Goal: Task Accomplishment & Management: Manage account settings

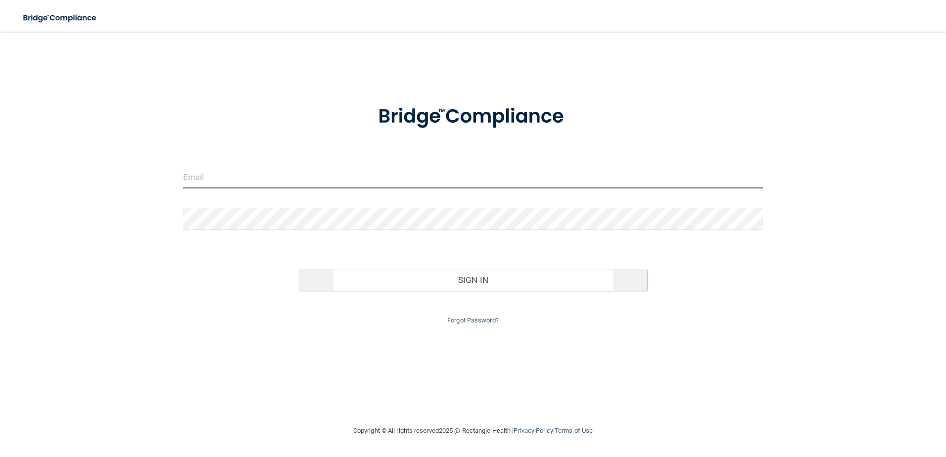
type input "[EMAIL_ADDRESS][DOMAIN_NAME]"
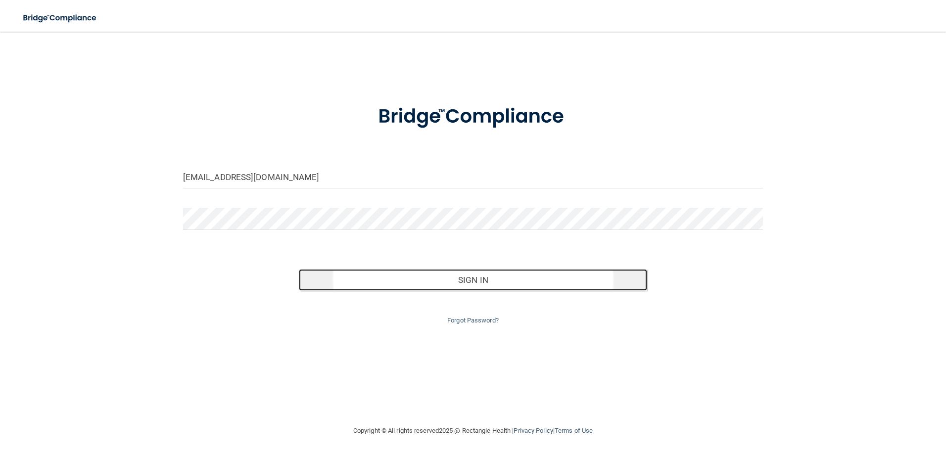
click at [560, 289] on button "Sign In" at bounding box center [473, 280] width 348 height 22
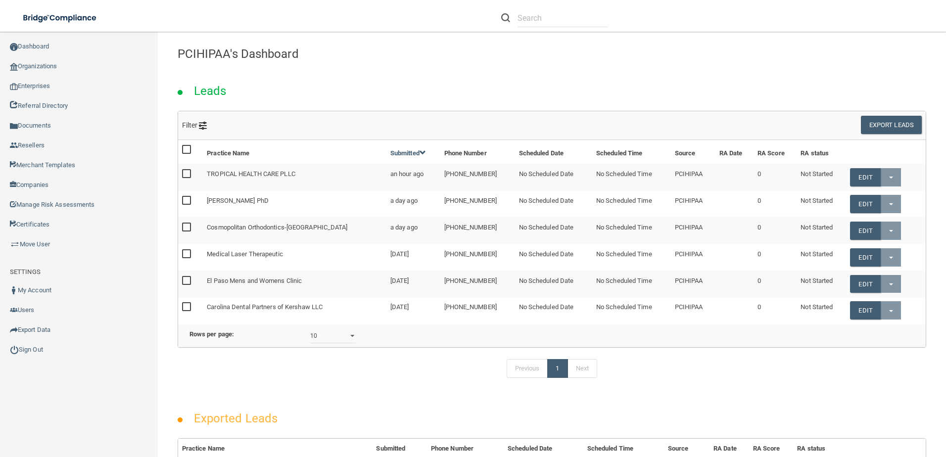
click at [521, 27] on li at bounding box center [555, 18] width 122 height 36
click at [542, 19] on input "text" at bounding box center [562, 18] width 91 height 18
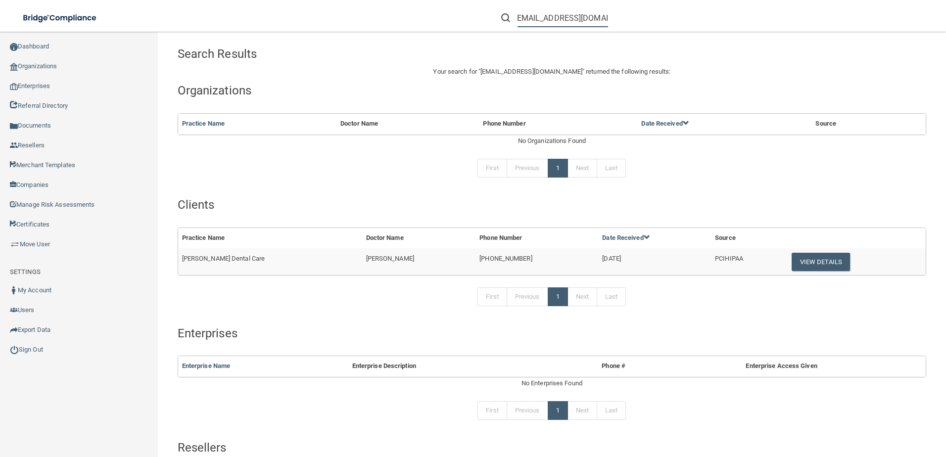
type input "[EMAIL_ADDRESS][DOMAIN_NAME]"
drag, startPoint x: 261, startPoint y: 257, endPoint x: 182, endPoint y: 261, distance: 78.8
click at [182, 261] on td "[PERSON_NAME] Dental Care" at bounding box center [270, 261] width 184 height 27
copy span "[PERSON_NAME] Dental Care"
click at [794, 253] on button "View Details" at bounding box center [820, 262] width 58 height 18
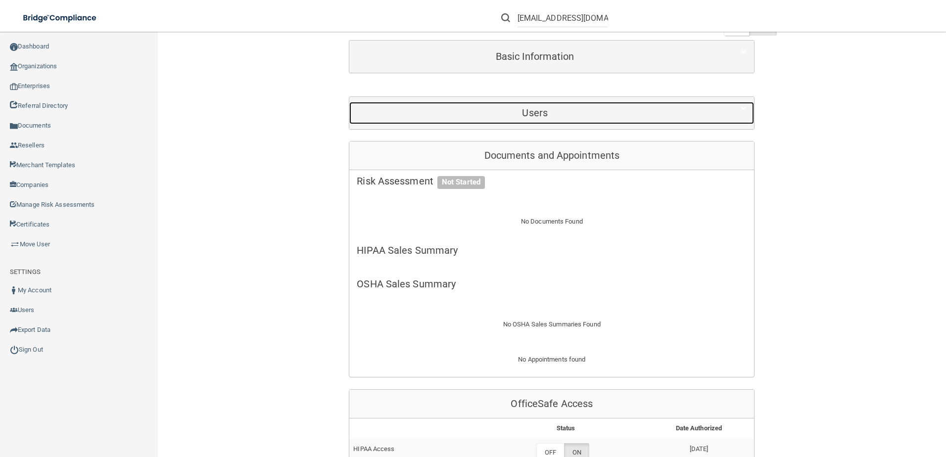
click at [598, 113] on h5 "Users" at bounding box center [535, 112] width 356 height 11
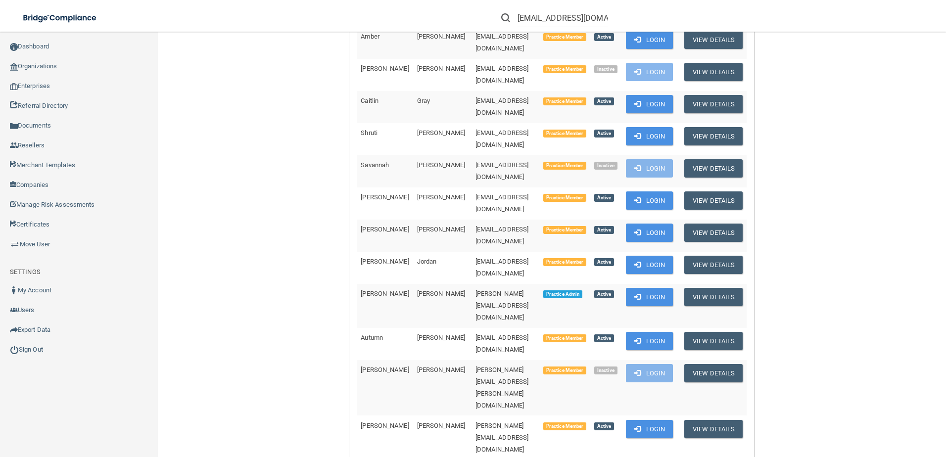
scroll to position [544, 0]
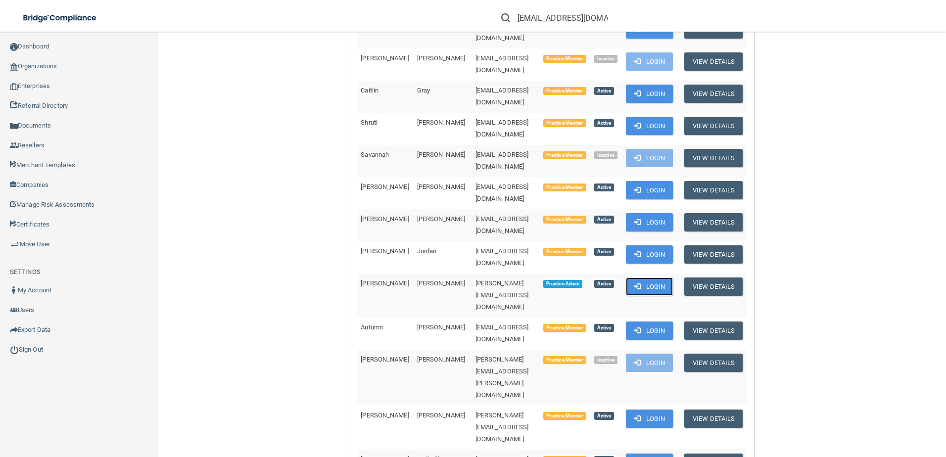
click at [673, 278] on button "Login" at bounding box center [649, 287] width 47 height 18
click at [541, 24] on input "[EMAIL_ADDRESS][DOMAIN_NAME]" at bounding box center [562, 18] width 91 height 18
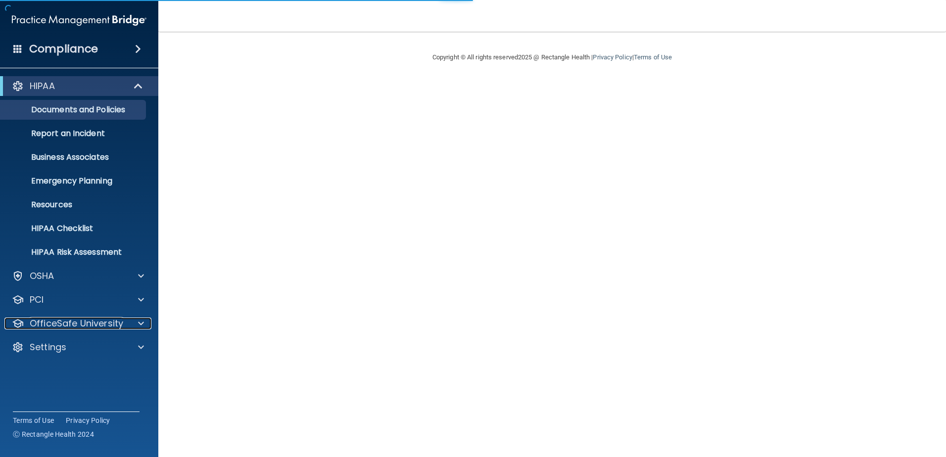
drag, startPoint x: 111, startPoint y: 325, endPoint x: 111, endPoint y: 336, distance: 10.4
click at [111, 325] on p "OfficeSafe University" at bounding box center [76, 324] width 93 height 12
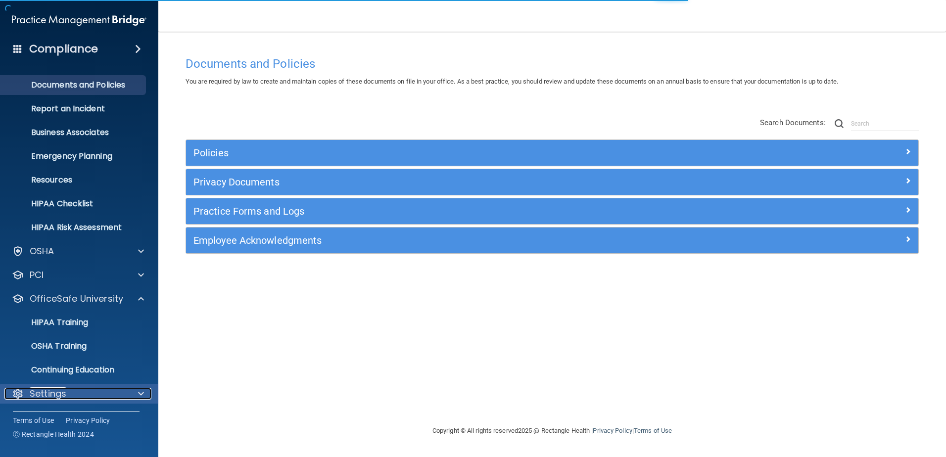
click at [94, 390] on div "Settings" at bounding box center [65, 394] width 123 height 12
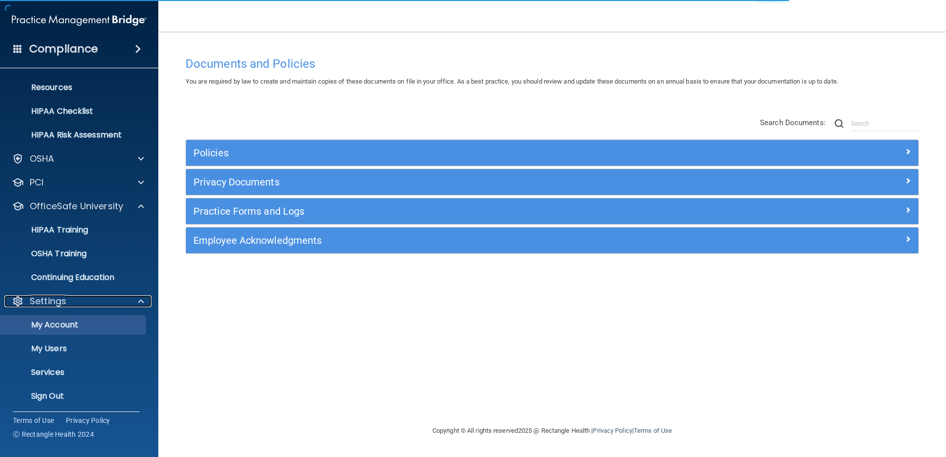
scroll to position [118, 0]
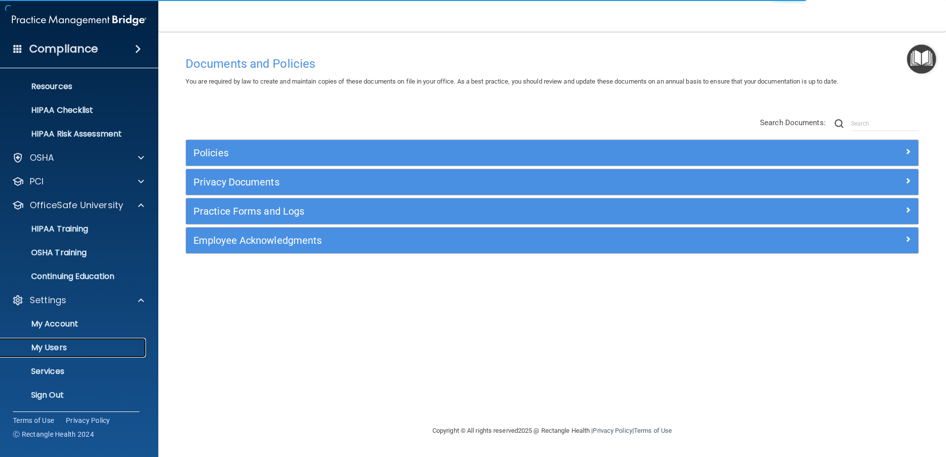
click at [106, 341] on link "My Users" at bounding box center [68, 348] width 156 height 20
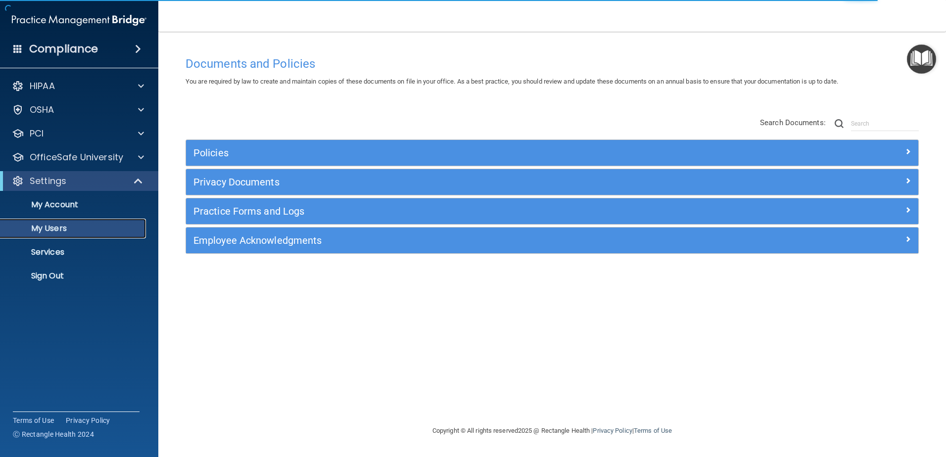
select select "20"
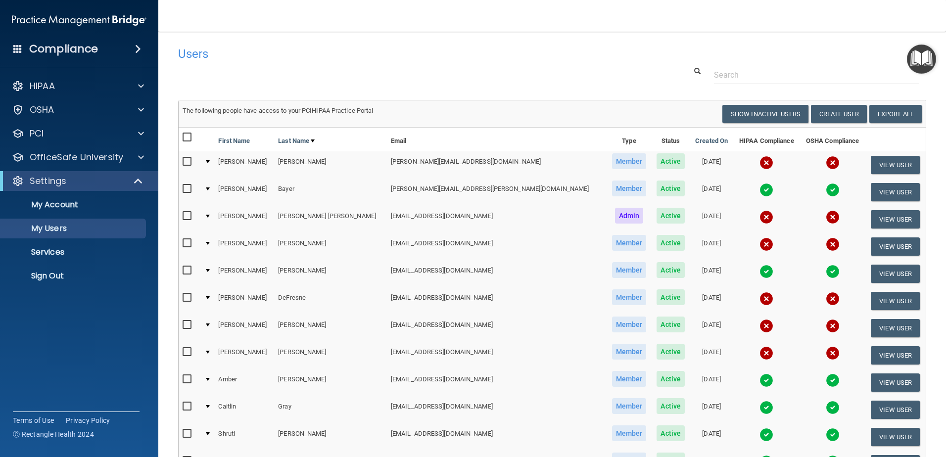
click at [190, 269] on input "checkbox" at bounding box center [188, 271] width 11 height 8
checkbox input "true"
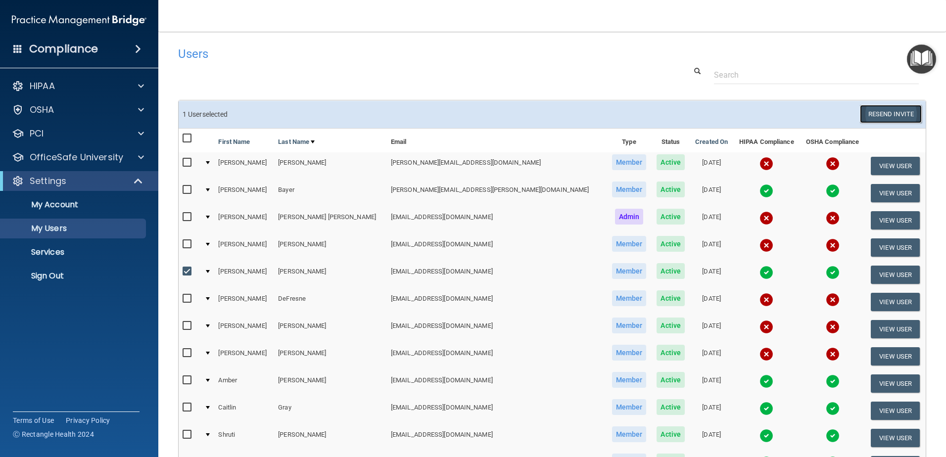
click at [901, 121] on button "Resend Invite" at bounding box center [891, 114] width 62 height 18
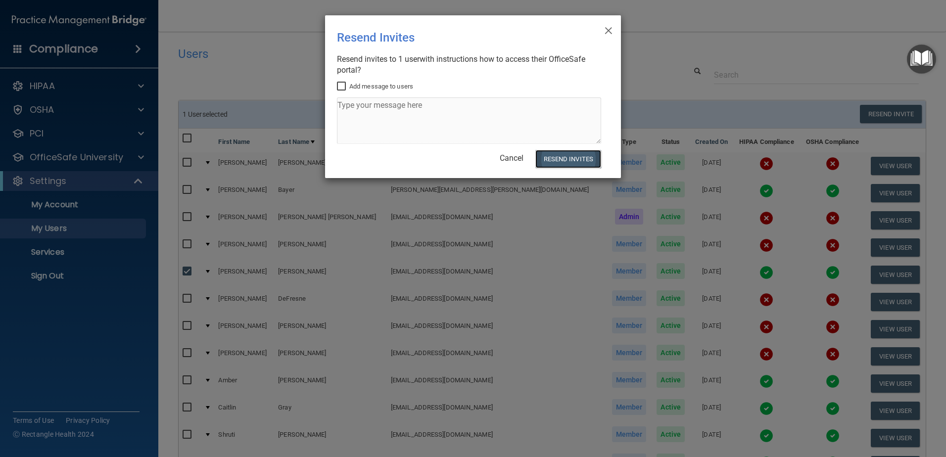
click at [580, 167] on button "Resend Invites" at bounding box center [568, 159] width 66 height 18
click at [606, 27] on span "×" at bounding box center [608, 29] width 9 height 20
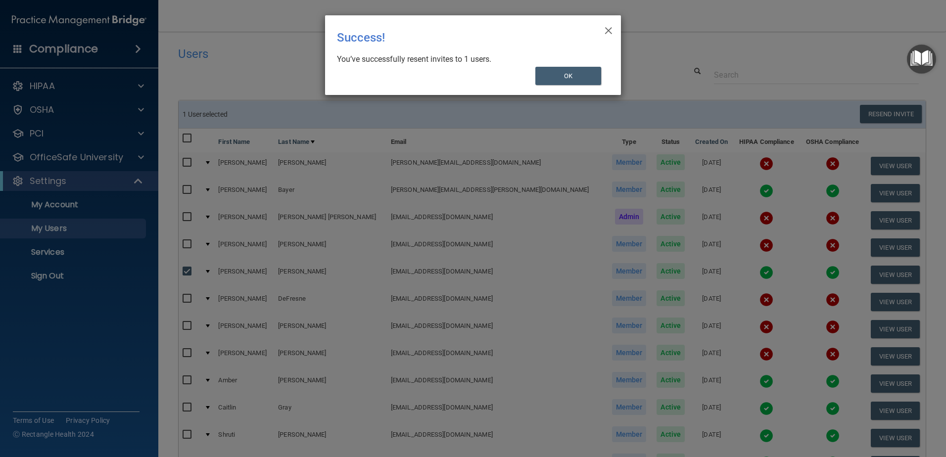
click at [581, 86] on div "× Close Success! You’ve successfully resent invites to 1 users. OK" at bounding box center [473, 55] width 296 height 80
click at [582, 77] on button "OK" at bounding box center [568, 76] width 66 height 18
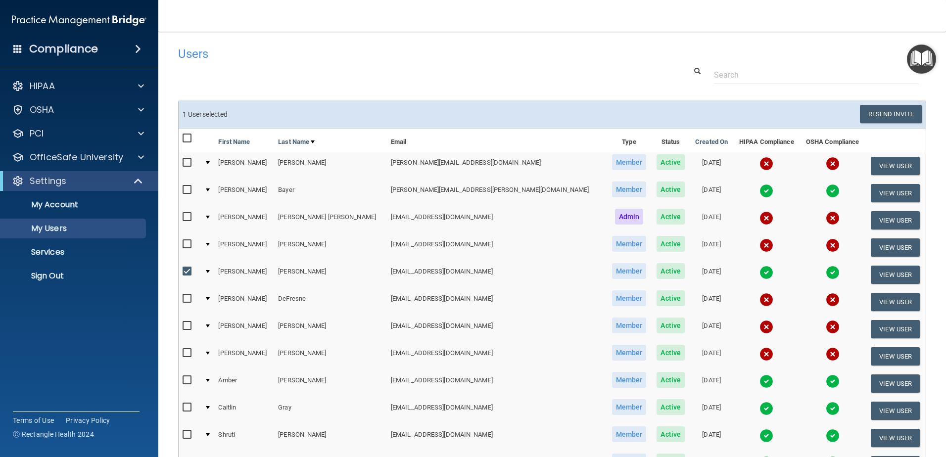
click at [759, 269] on img at bounding box center [766, 273] width 14 height 14
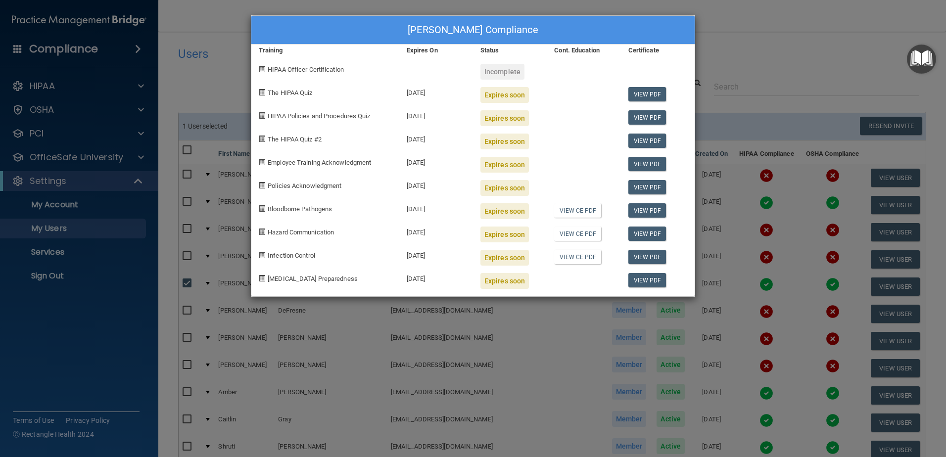
click at [742, 78] on div "Rebecca Carver's Compliance Training Expires On Status Cont. Education Certific…" at bounding box center [473, 228] width 946 height 457
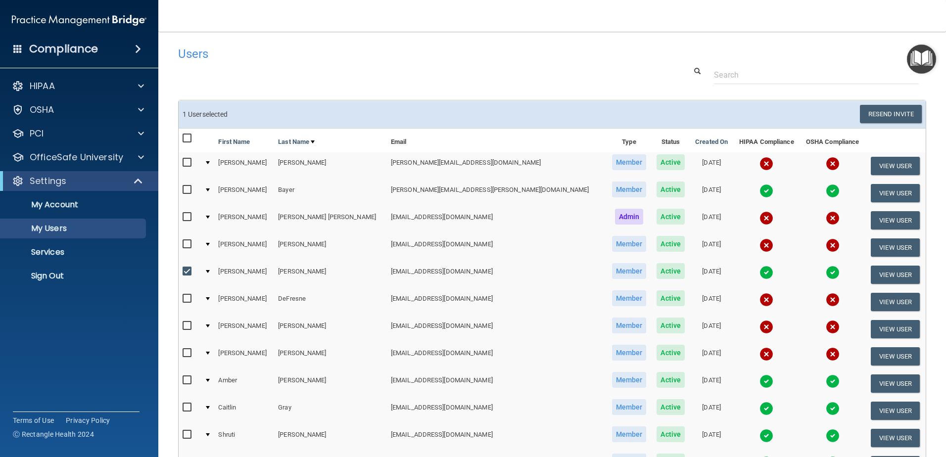
click at [444, 270] on td "[EMAIL_ADDRESS][DOMAIN_NAME]" at bounding box center [497, 274] width 220 height 27
drag, startPoint x: 417, startPoint y: 276, endPoint x: 230, endPoint y: 270, distance: 187.1
click at [230, 270] on tr "Rebecca Carver carvercraz@hotmail.com Member Active 07/30/2024 View User" at bounding box center [552, 274] width 747 height 27
copy tr "Rebecca Carver carvercraz@hotmail.com"
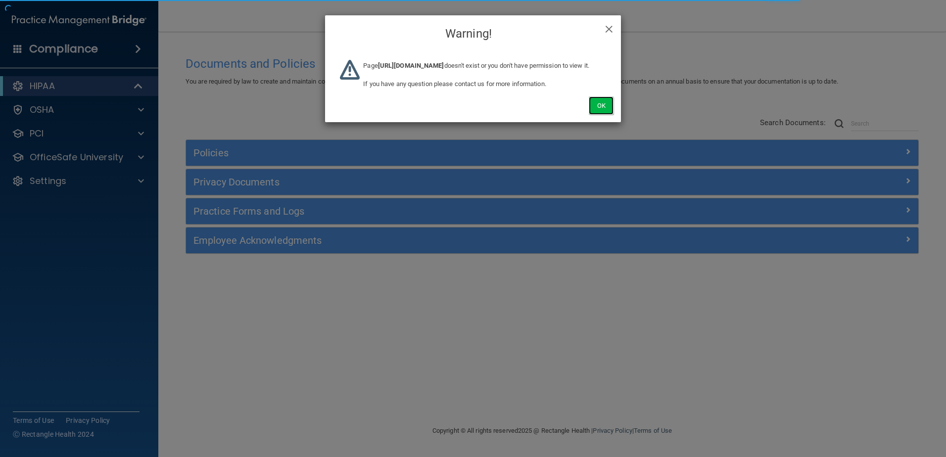
click at [593, 115] on button "Ok" at bounding box center [601, 105] width 25 height 18
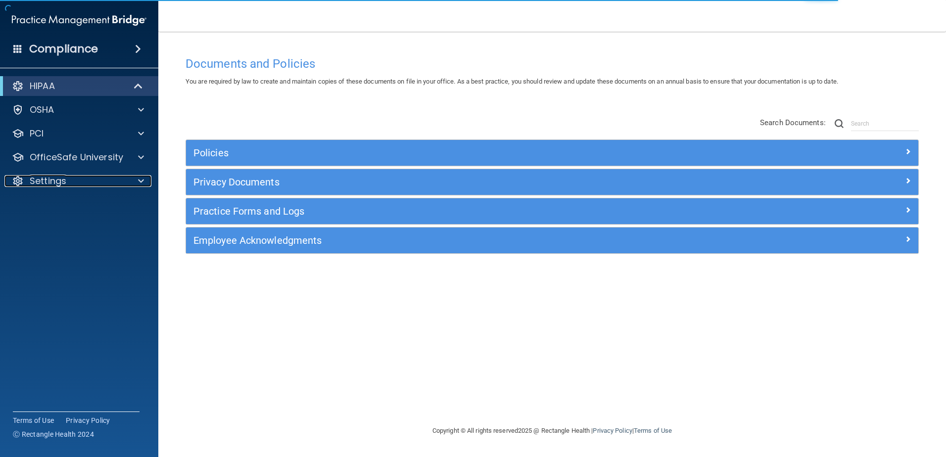
drag, startPoint x: 111, startPoint y: 177, endPoint x: 108, endPoint y: 205, distance: 28.4
click at [111, 177] on div "Settings" at bounding box center [65, 181] width 123 height 12
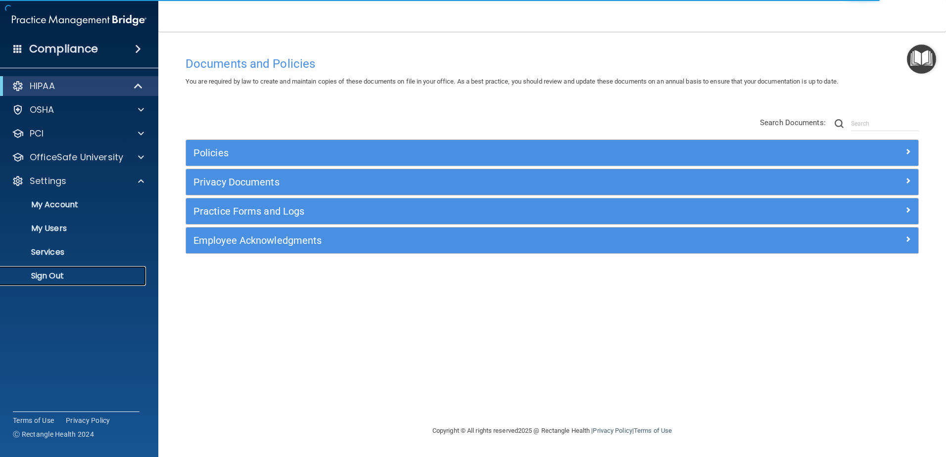
drag, startPoint x: 97, startPoint y: 279, endPoint x: 105, endPoint y: 274, distance: 8.9
click at [97, 279] on p "Sign Out" at bounding box center [73, 276] width 135 height 10
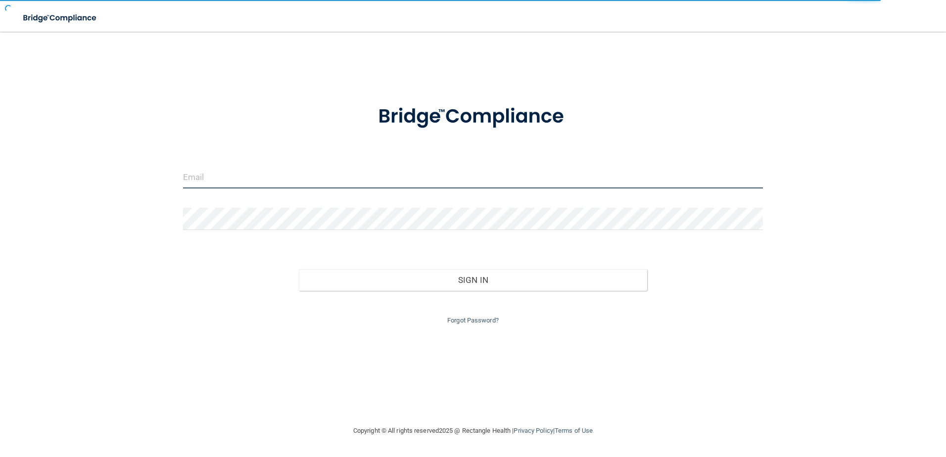
type input "[EMAIL_ADDRESS][DOMAIN_NAME]"
click at [415, 296] on div "Forgot Password?" at bounding box center [473, 309] width 595 height 36
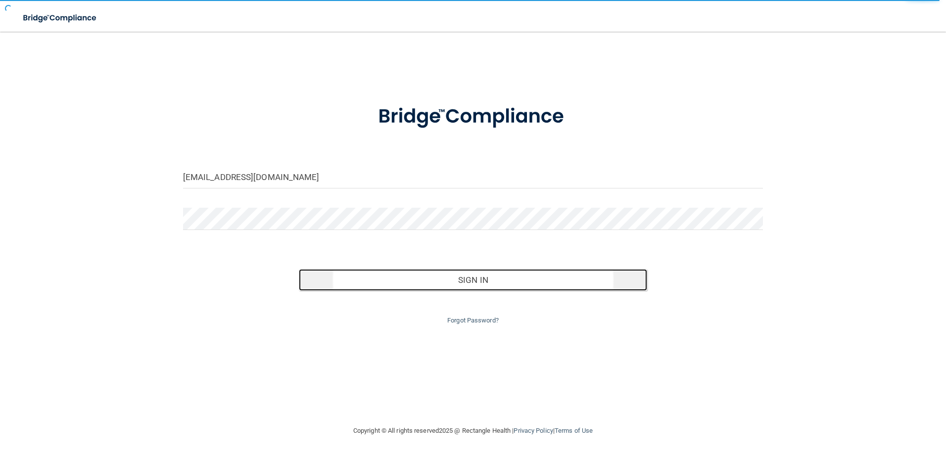
click at [426, 283] on button "Sign In" at bounding box center [473, 280] width 348 height 22
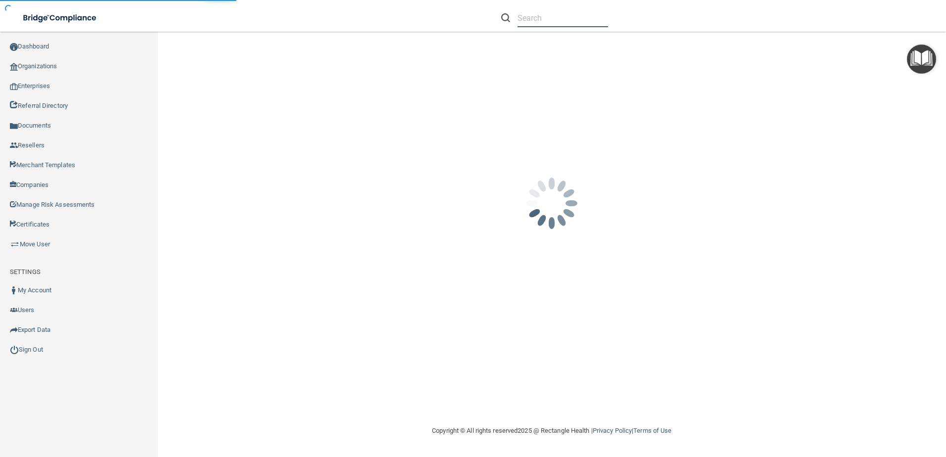
click at [551, 19] on input "text" at bounding box center [562, 18] width 91 height 18
paste input "vmatosdds@gmail.com"
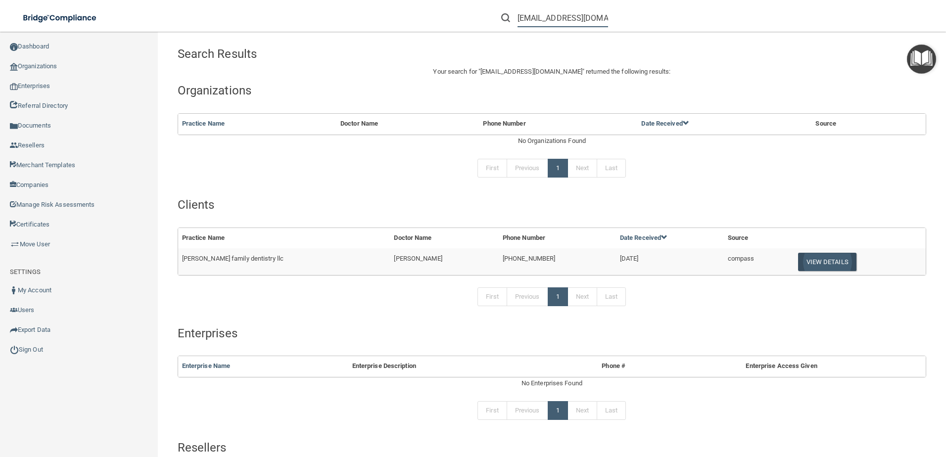
type input "vmatosdds@gmail.com"
click at [823, 266] on button "View Details" at bounding box center [827, 262] width 58 height 18
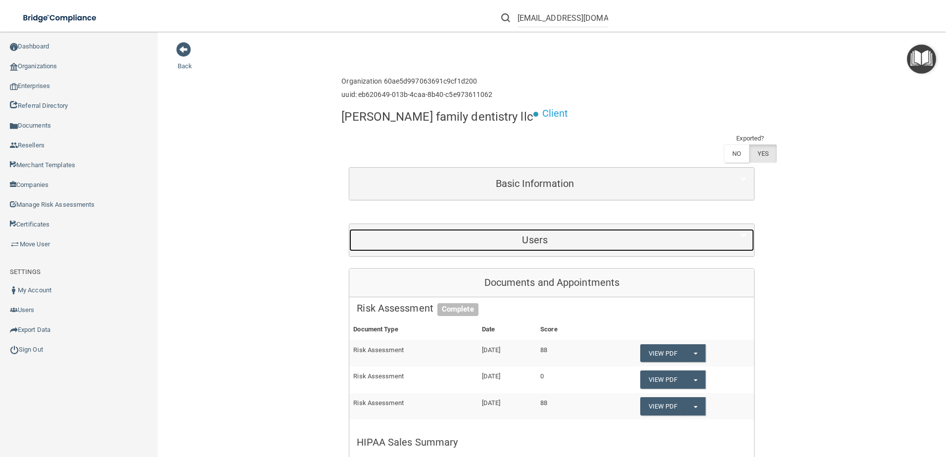
click at [490, 234] on h5 "Users" at bounding box center [535, 239] width 356 height 11
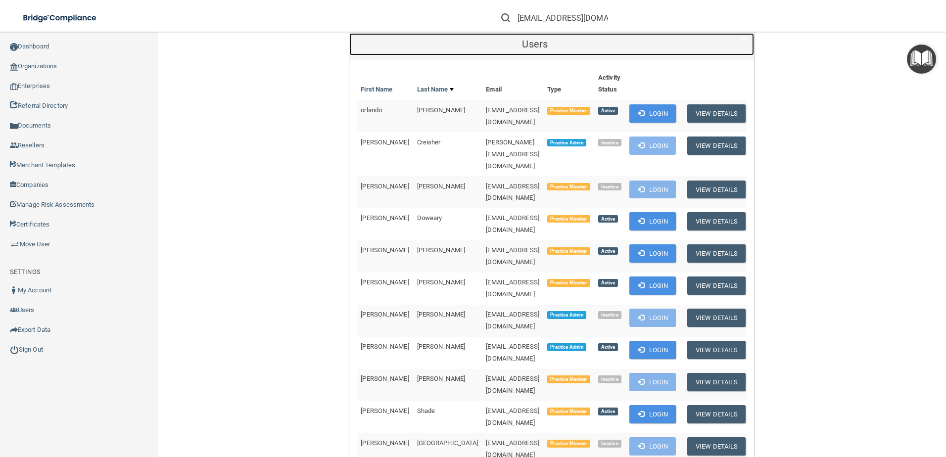
scroll to position [198, 0]
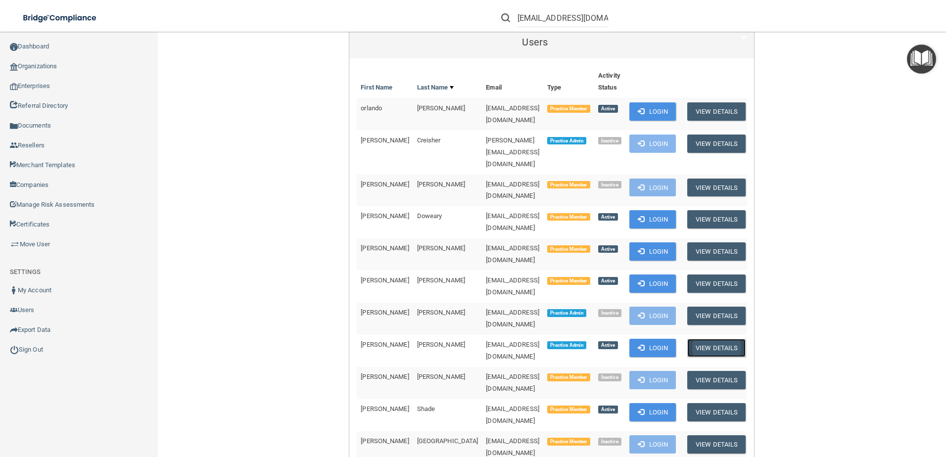
click at [703, 339] on button "View Details" at bounding box center [716, 348] width 58 height 18
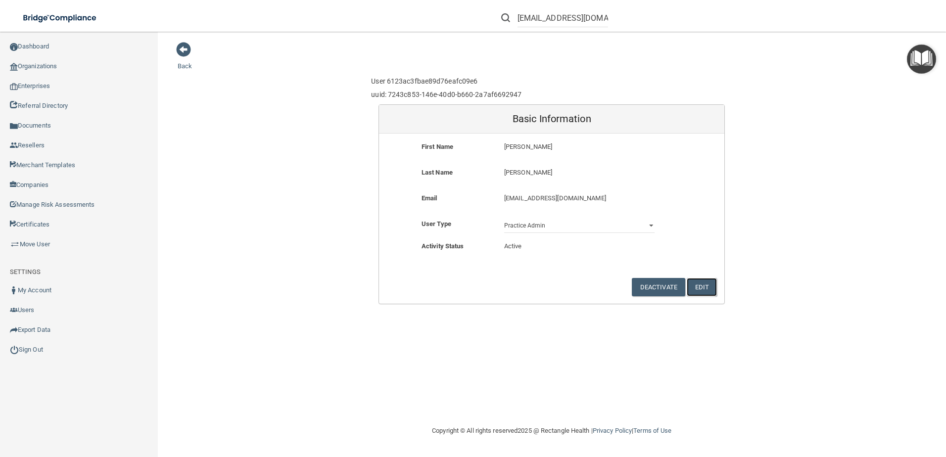
click at [696, 285] on button "Edit" at bounding box center [702, 287] width 30 height 18
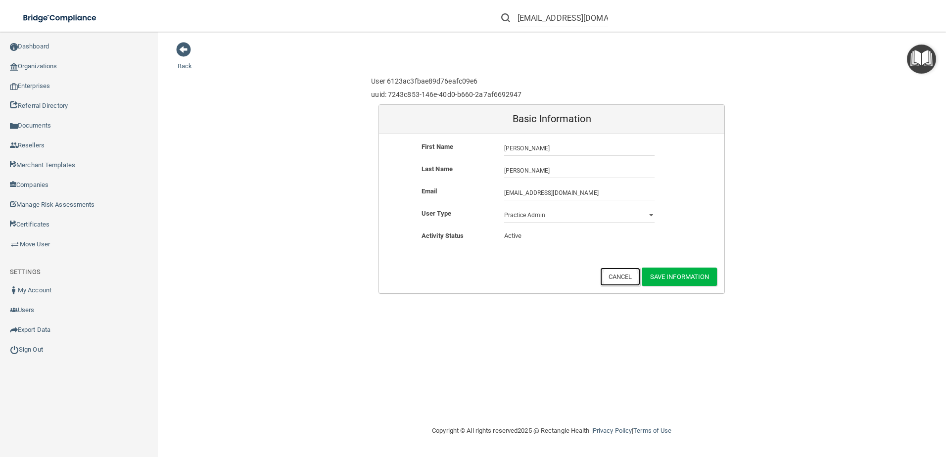
click at [610, 277] on button "Cancel" at bounding box center [620, 277] width 40 height 18
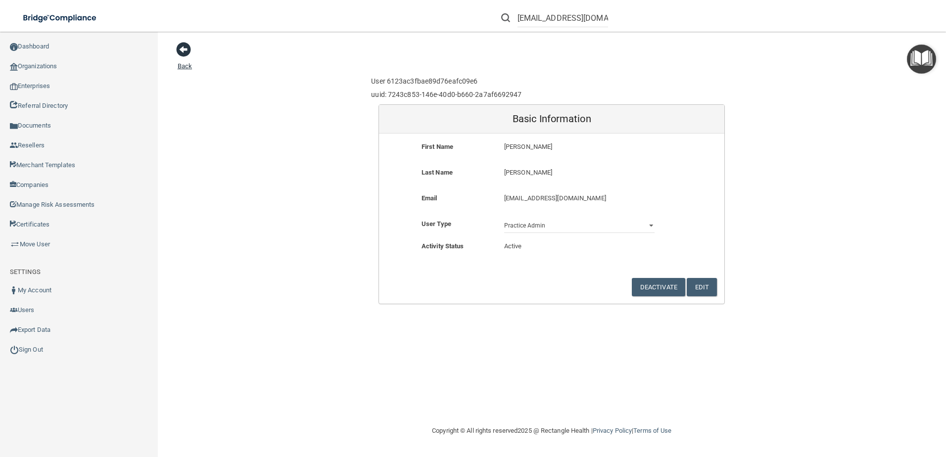
click at [189, 57] on span at bounding box center [183, 49] width 15 height 15
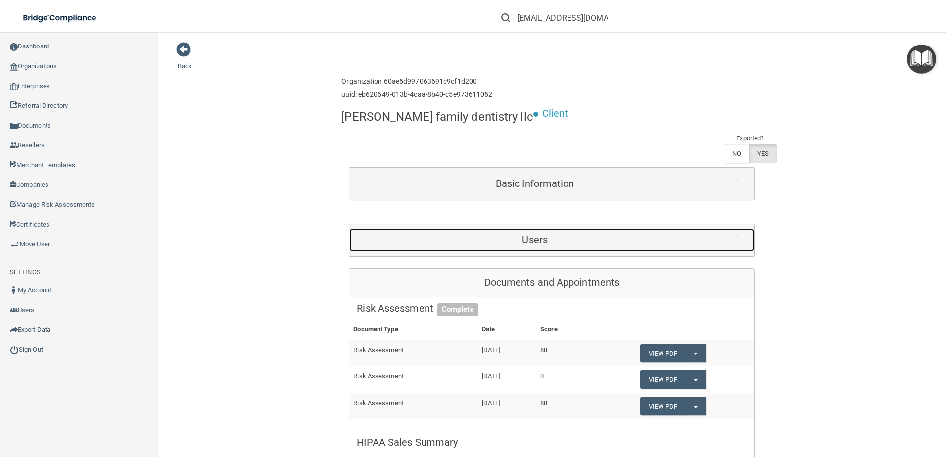
click at [522, 234] on h5 "Users" at bounding box center [535, 239] width 356 height 11
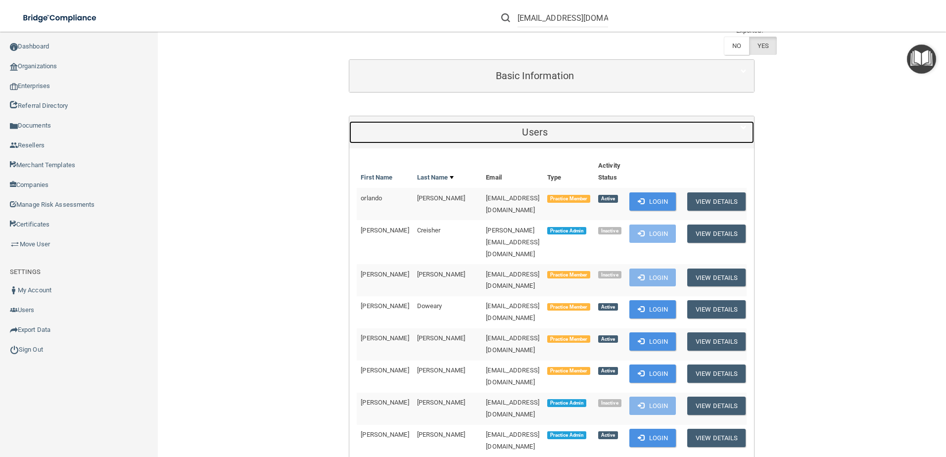
scroll to position [148, 0]
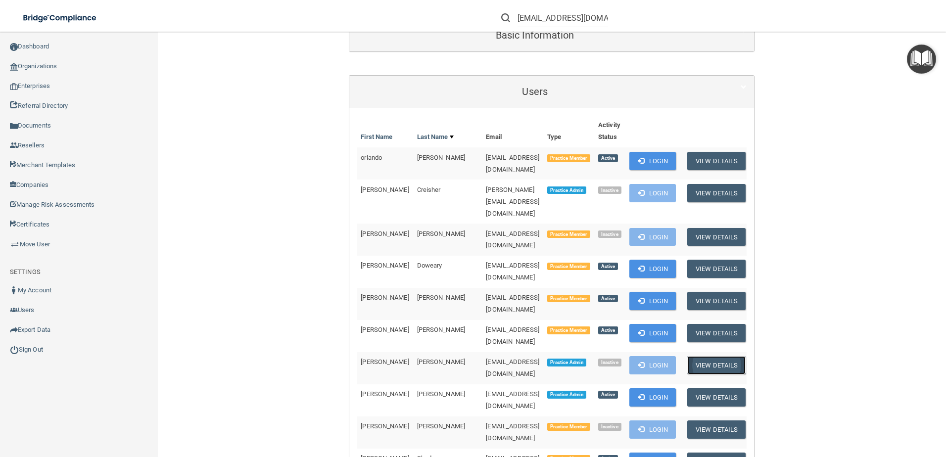
click at [705, 356] on button "View Details" at bounding box center [716, 365] width 58 height 18
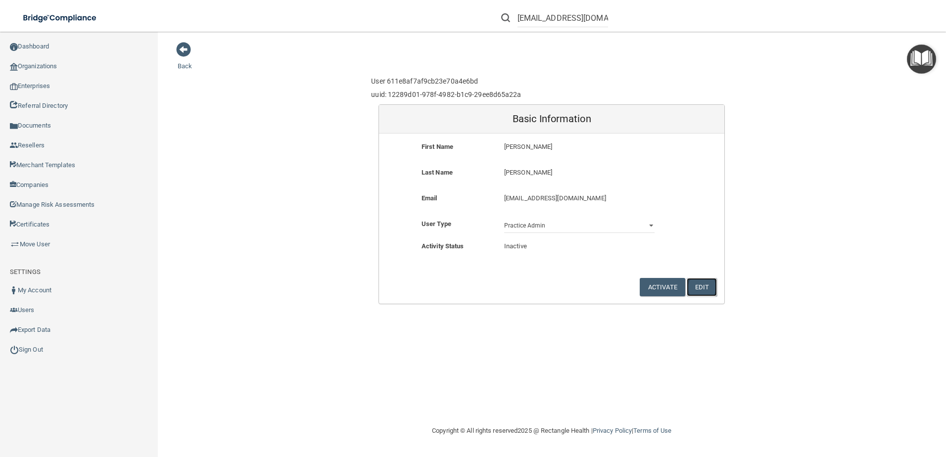
click at [694, 286] on button "Edit" at bounding box center [702, 287] width 30 height 18
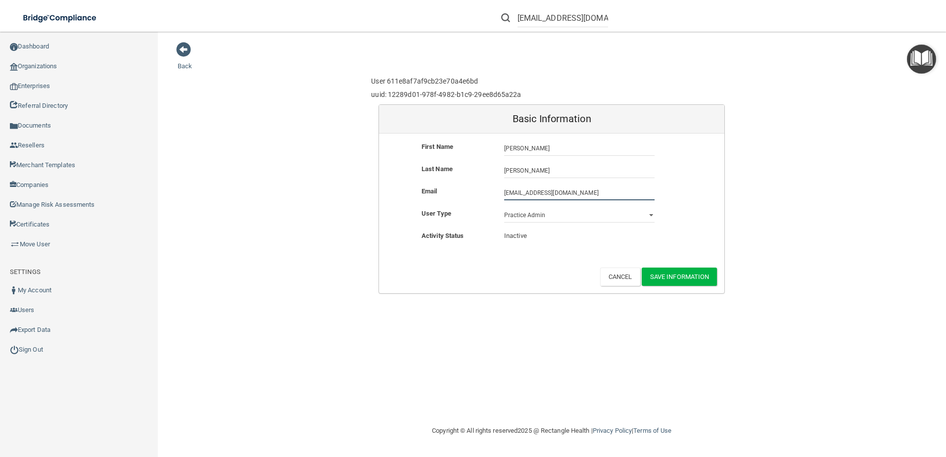
click at [535, 194] on input "vmatosdds@gmail.com" at bounding box center [579, 193] width 150 height 15
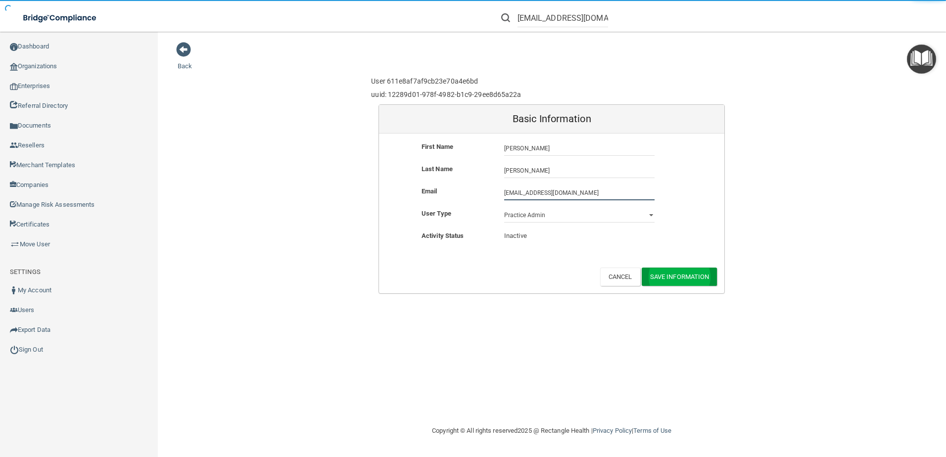
type input "vmatosdds1@gmail.com"
click at [694, 277] on button "Save Information" at bounding box center [680, 277] width 76 height 18
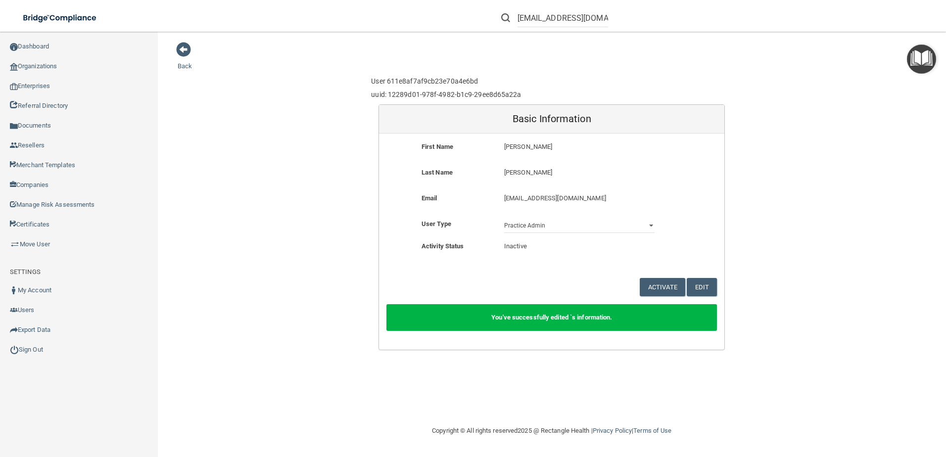
click at [191, 52] on div "Back User 611e8af7af9cb23e70a4e6bd uuid: 12289d01-978f-4982-b1c9-29ee8d65a22a B…" at bounding box center [552, 196] width 748 height 309
click at [190, 51] on span at bounding box center [183, 49] width 15 height 15
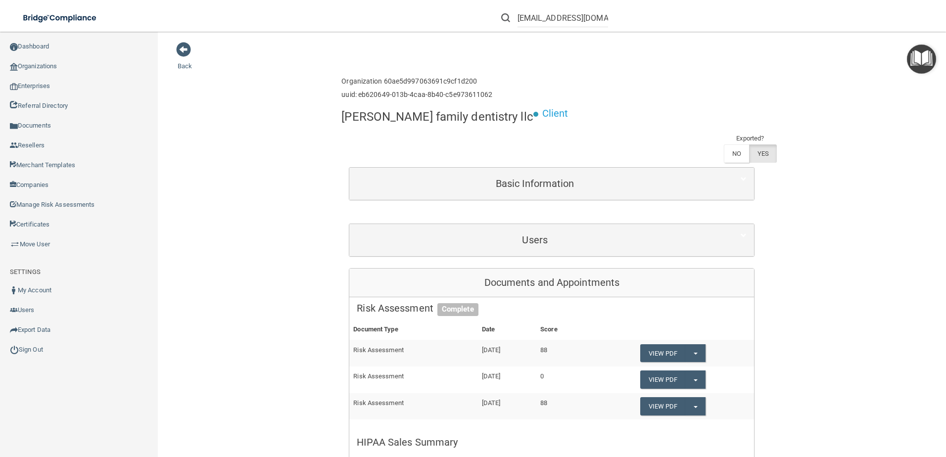
drag, startPoint x: 746, startPoint y: 189, endPoint x: 742, endPoint y: 197, distance: 9.5
click at [741, 224] on div "Users" at bounding box center [551, 240] width 405 height 32
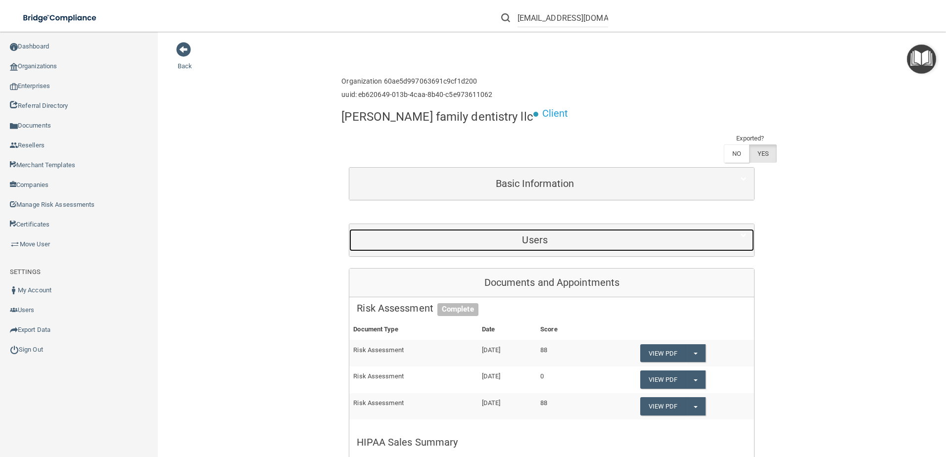
click at [722, 229] on div at bounding box center [737, 235] width 34 height 12
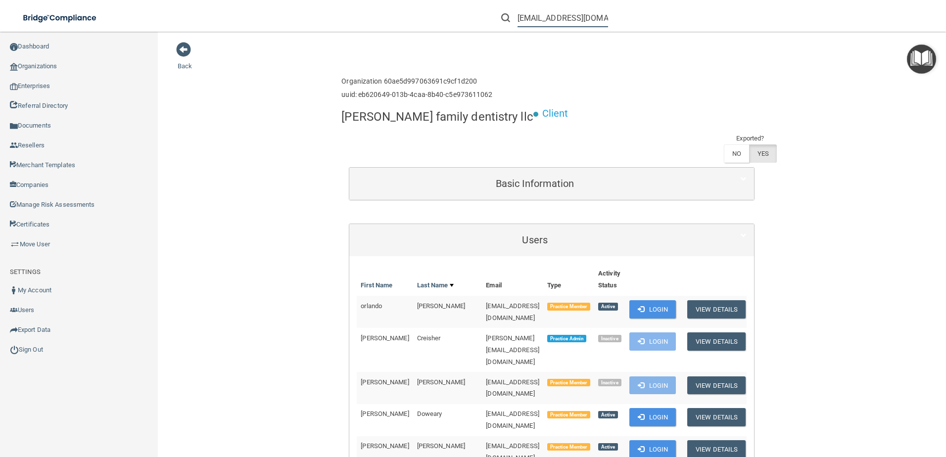
click at [570, 21] on input "vmatosdds@gmail.com" at bounding box center [562, 18] width 91 height 18
click at [554, 18] on input "vmatosdds@gmail.com" at bounding box center [562, 18] width 91 height 18
paste input "Vanessa Matos DDS"
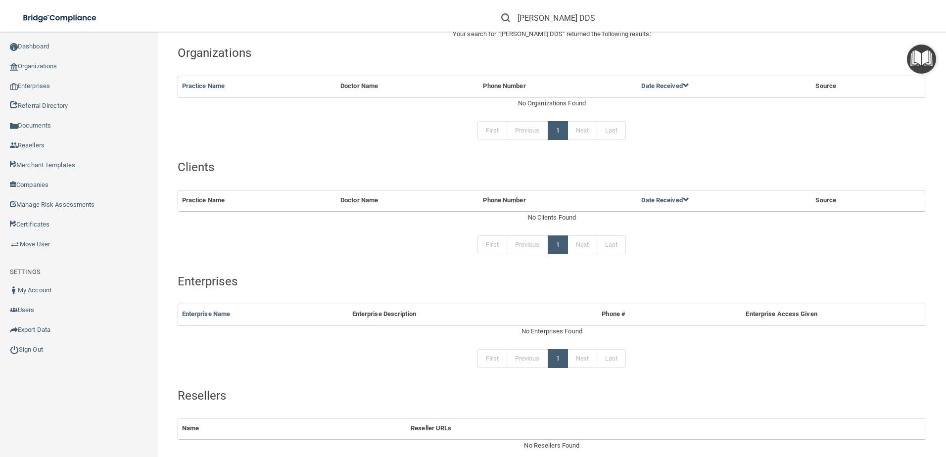
scroll to position [118, 0]
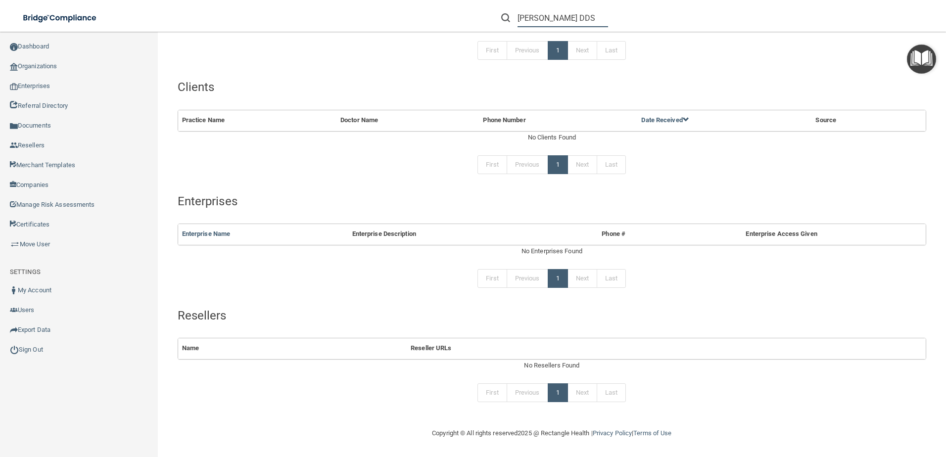
click at [560, 19] on input "Vanessa Matos DDS" at bounding box center [562, 18] width 91 height 18
click at [567, 18] on input "Vanessa Matos DDS" at bounding box center [562, 18] width 91 height 18
click at [597, 18] on input "Vanessa Matos DDS" at bounding box center [562, 18] width 91 height 18
drag, startPoint x: 593, startPoint y: 16, endPoint x: 573, endPoint y: 17, distance: 19.3
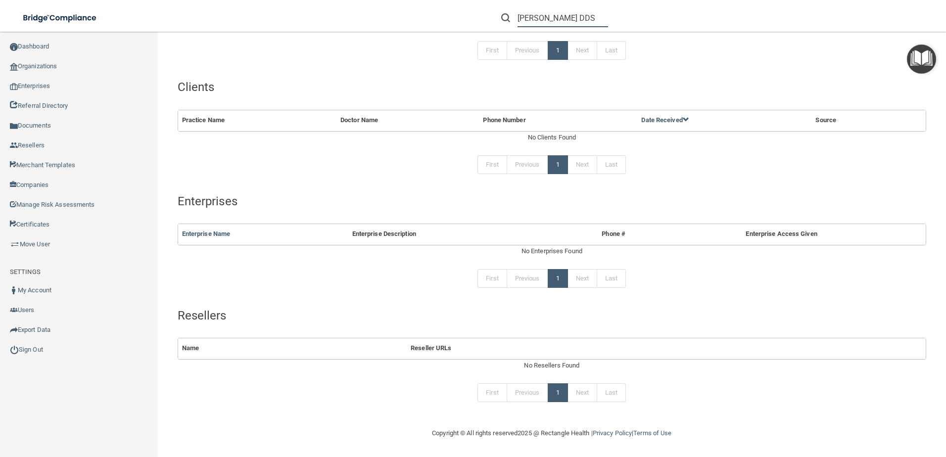
click at [575, 16] on input "Vanessa Matos DDS" at bounding box center [562, 18] width 91 height 18
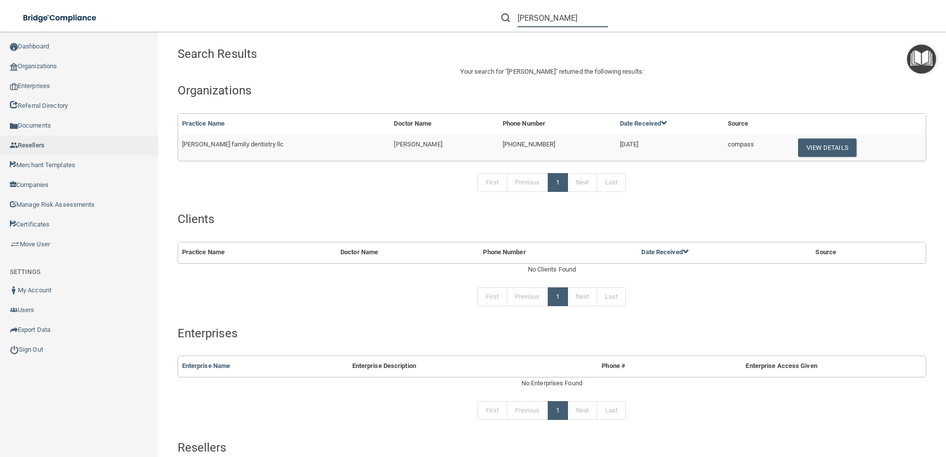
type input "Vanessa Matos"
click at [801, 148] on button "View Details" at bounding box center [827, 148] width 58 height 18
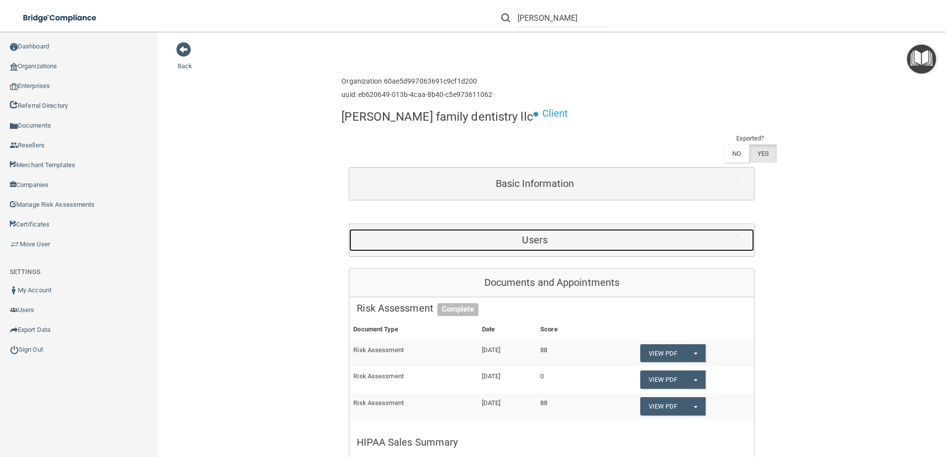
click at [574, 234] on h5 "Users" at bounding box center [535, 239] width 356 height 11
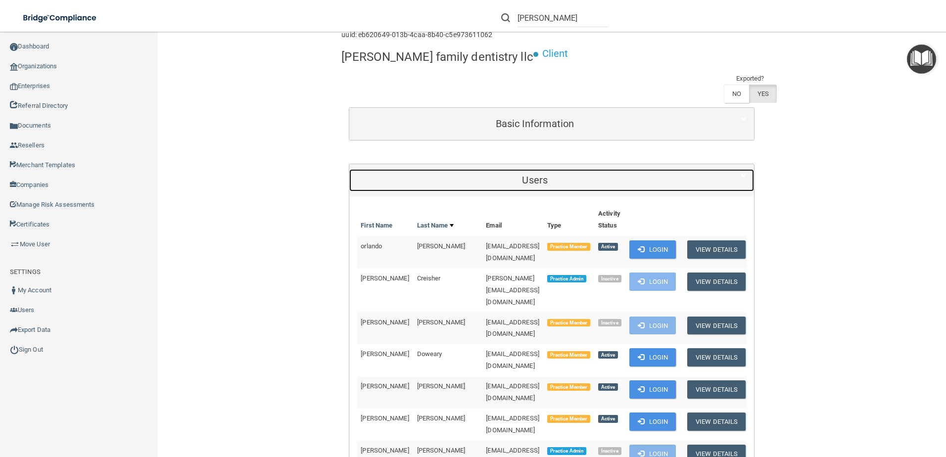
scroll to position [148, 0]
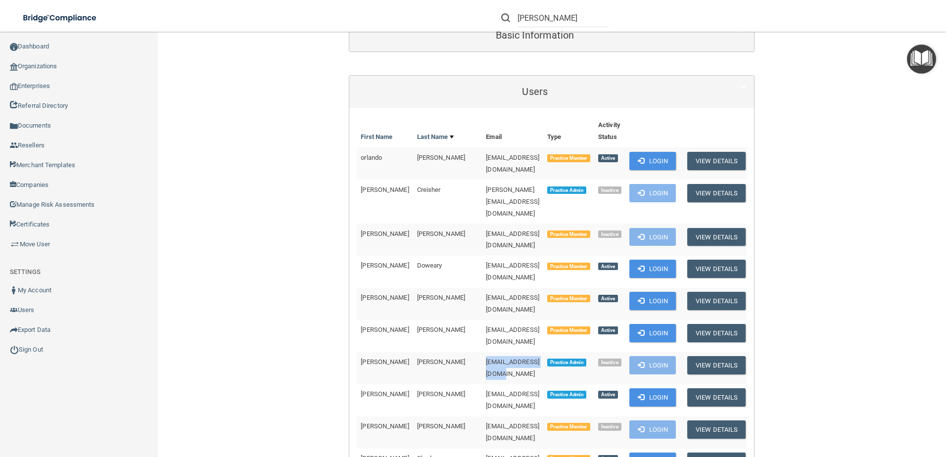
drag, startPoint x: 511, startPoint y: 288, endPoint x: 433, endPoint y: 291, distance: 78.2
click at [433, 352] on tr "Miranda Kline vmatosdds1@gmail.com Practice Admin Inactive Login View Details" at bounding box center [553, 368] width 393 height 32
drag, startPoint x: 433, startPoint y: 291, endPoint x: 489, endPoint y: 289, distance: 55.9
click at [489, 358] on span "vmatosdds1@gmail.com" at bounding box center [512, 367] width 53 height 19
drag, startPoint x: 512, startPoint y: 290, endPoint x: 435, endPoint y: 288, distance: 77.2
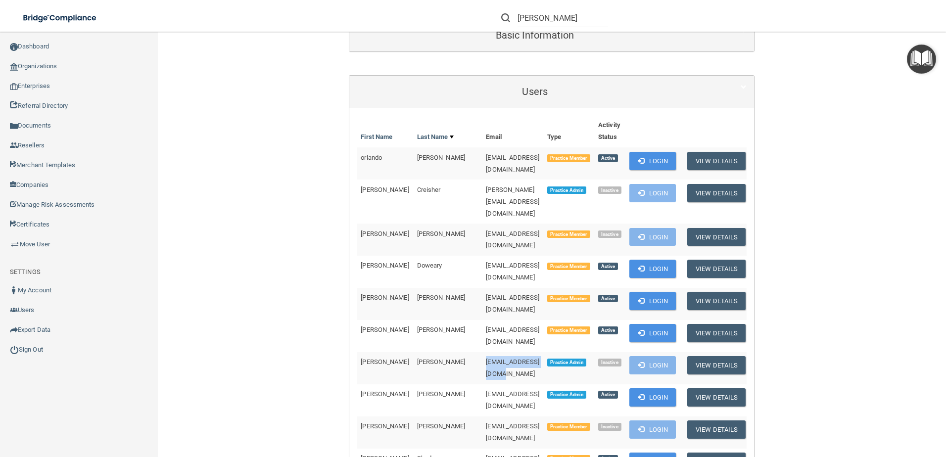
click at [482, 352] on td "vmatosdds1@gmail.com" at bounding box center [512, 368] width 61 height 32
copy span "vmatosdds1@gmail.com"
drag, startPoint x: 439, startPoint y: 319, endPoint x: 521, endPoint y: 318, distance: 82.6
click at [521, 384] on td "vmatos1968@hotmail.com" at bounding box center [512, 400] width 61 height 32
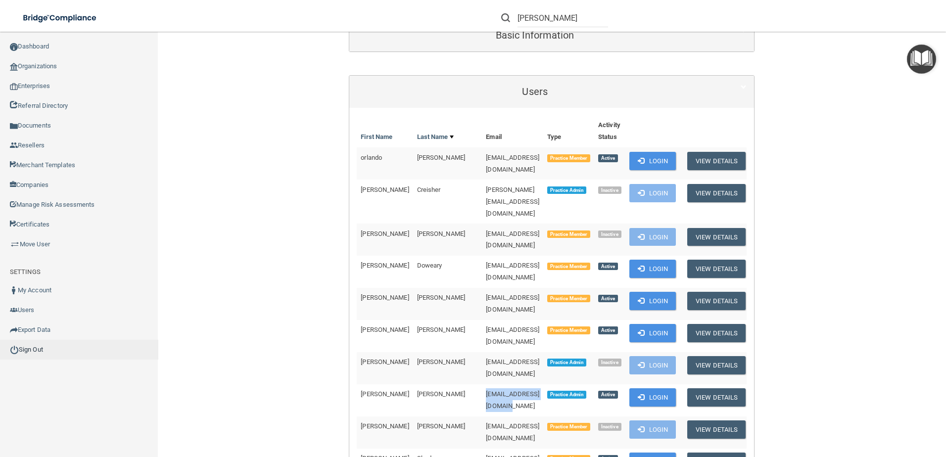
copy span "vmatos1968@hotmail.com"
drag, startPoint x: 510, startPoint y: 289, endPoint x: 432, endPoint y: 291, distance: 77.2
click at [432, 352] on tr "Miranda Kline vmatosdds1@gmail.com Practice Admin Inactive Login View Details" at bounding box center [553, 368] width 393 height 32
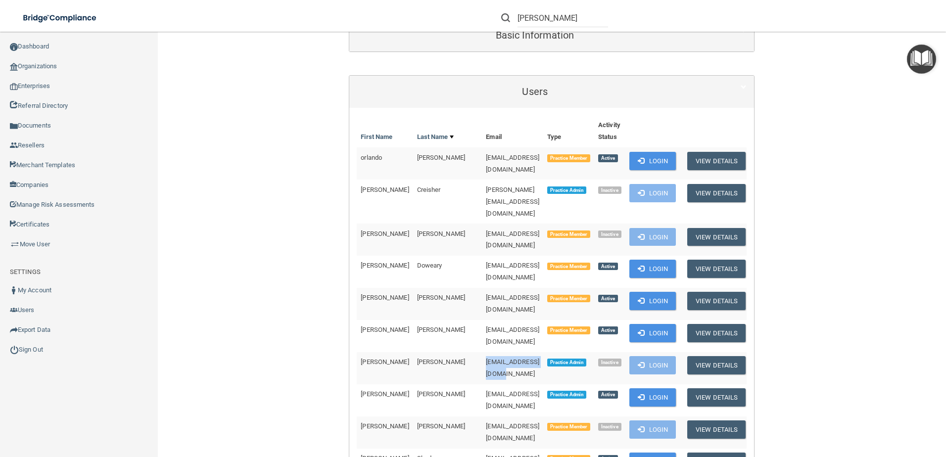
copy tr "vmatosdds1@gmail.com"
click at [709, 388] on button "View Details" at bounding box center [716, 397] width 58 height 18
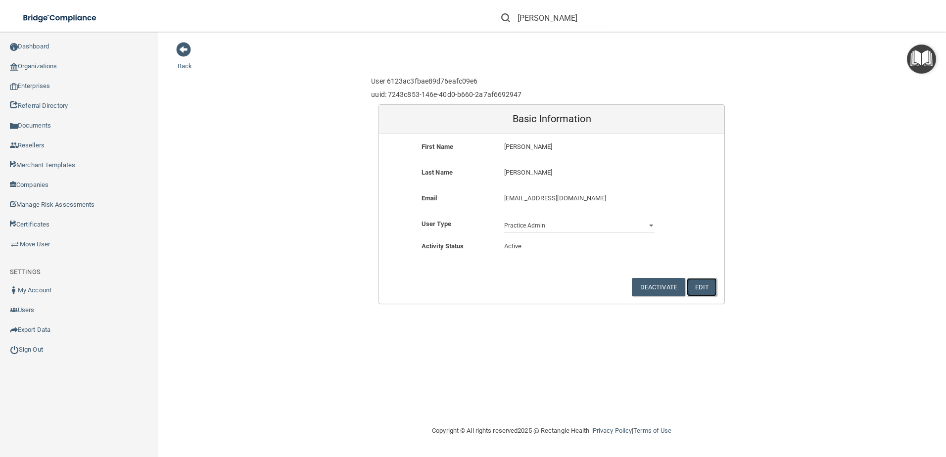
click at [706, 286] on button "Edit" at bounding box center [702, 287] width 30 height 18
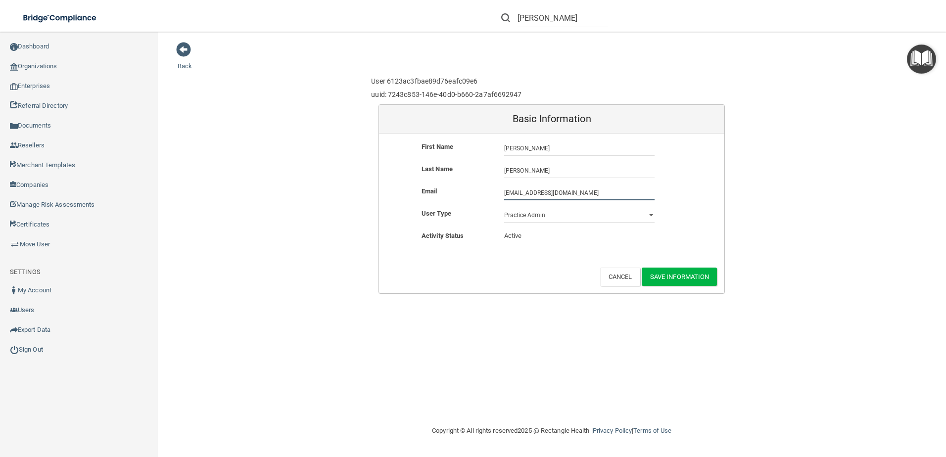
drag, startPoint x: 584, startPoint y: 194, endPoint x: 489, endPoint y: 192, distance: 95.0
click at [489, 192] on div "Email vmatosdds@gmail.com vmatosdds@gmail.com" at bounding box center [551, 193] width 345 height 15
click at [613, 277] on button "Cancel" at bounding box center [620, 277] width 40 height 18
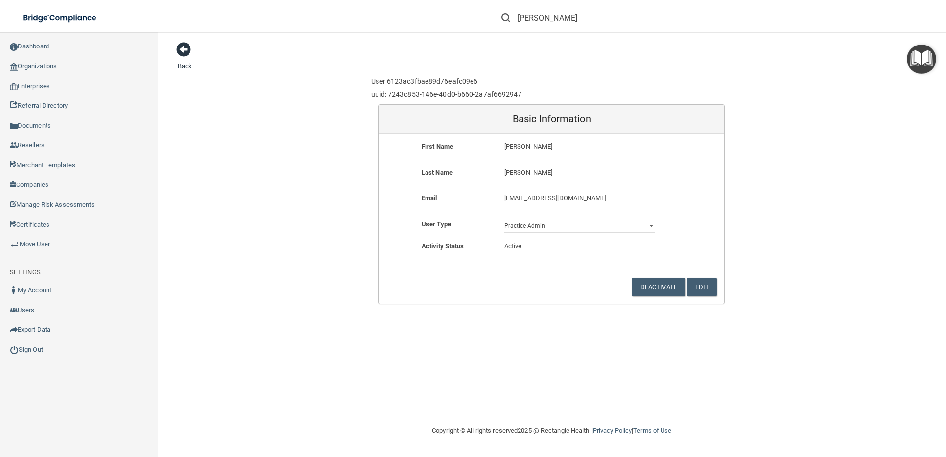
click at [187, 50] on span at bounding box center [183, 49] width 15 height 15
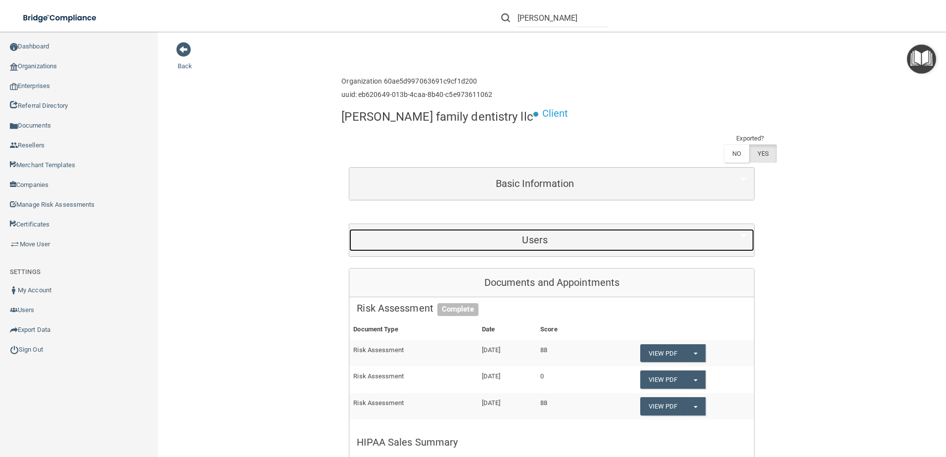
click at [512, 234] on h5 "Users" at bounding box center [535, 239] width 356 height 11
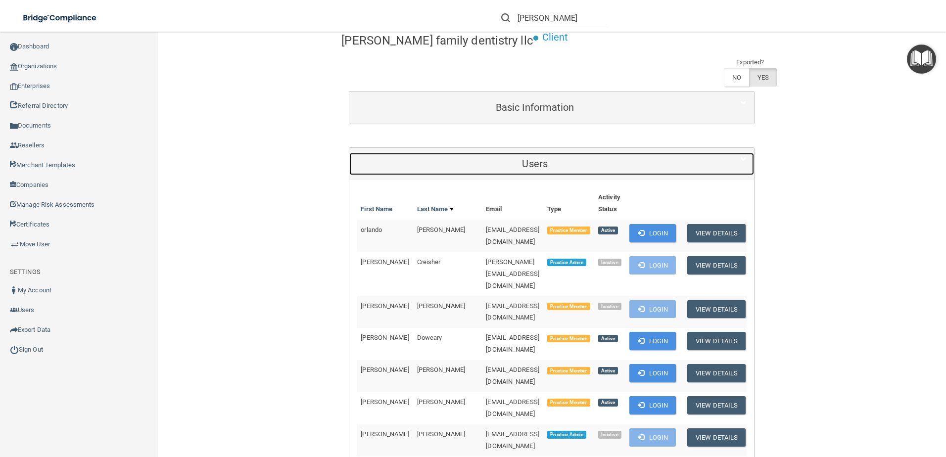
scroll to position [198, 0]
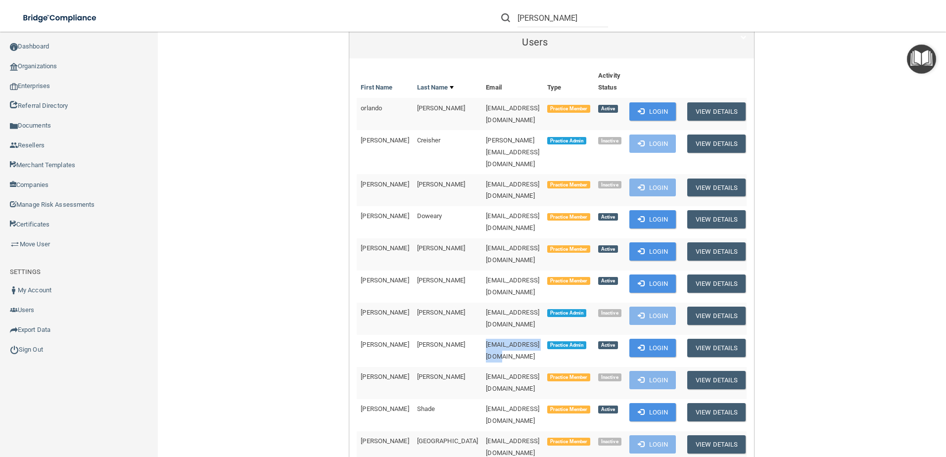
drag, startPoint x: 517, startPoint y: 269, endPoint x: 438, endPoint y: 267, distance: 79.2
click at [482, 335] on td "vmatosdds@gmail.com" at bounding box center [512, 351] width 61 height 32
copy span "vmatosdds@gmail.com"
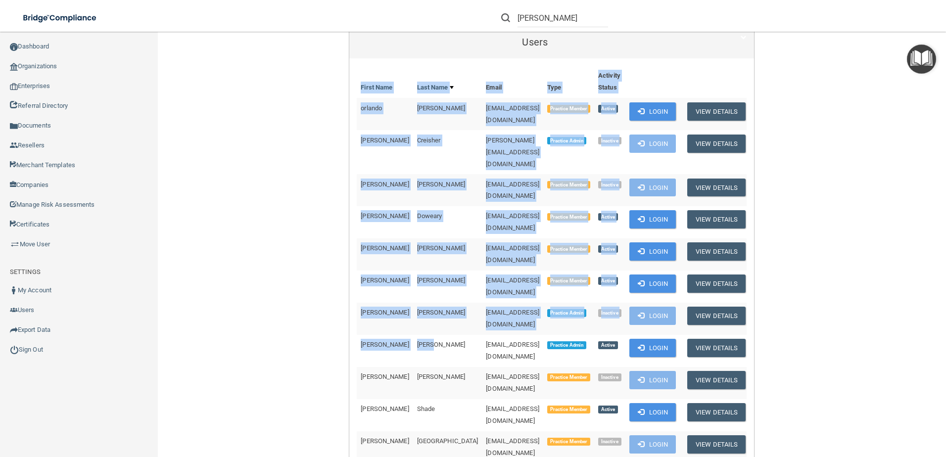
drag, startPoint x: 433, startPoint y: 269, endPoint x: 350, endPoint y: 264, distance: 83.2
click at [350, 264] on div "First Name Last Name Email Type Activity Status orlando bellaman bellaman34@gma…" at bounding box center [551, 270] width 405 height 409
drag, startPoint x: 350, startPoint y: 264, endPoint x: 359, endPoint y: 267, distance: 9.2
click at [361, 341] on span "Vanessa" at bounding box center [385, 344] width 48 height 7
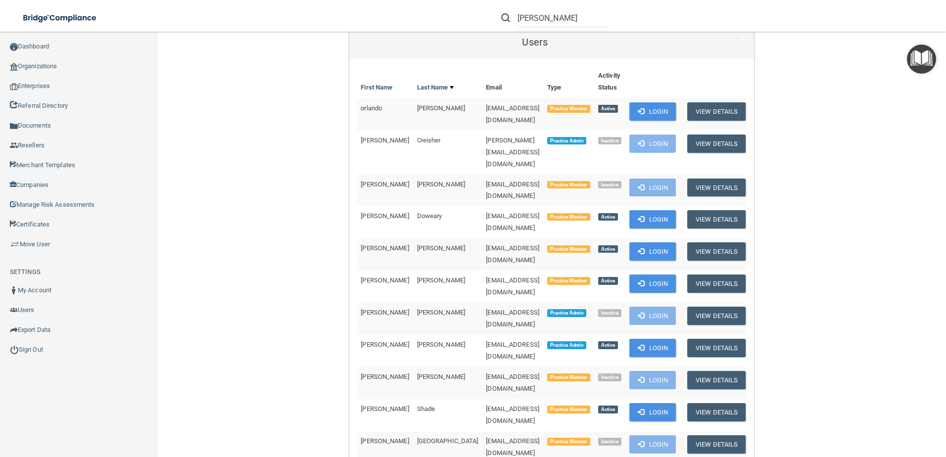
click at [416, 335] on td "Matos" at bounding box center [447, 351] width 69 height 32
drag, startPoint x: 417, startPoint y: 268, endPoint x: 354, endPoint y: 266, distance: 62.9
click at [357, 335] on tr "Vanessa Matos vmatosdds@gmail.com Practice Admin Active Login View Details" at bounding box center [553, 351] width 393 height 32
copy tr "Vanessa Matos"
drag, startPoint x: 510, startPoint y: 268, endPoint x: 443, endPoint y: 271, distance: 66.8
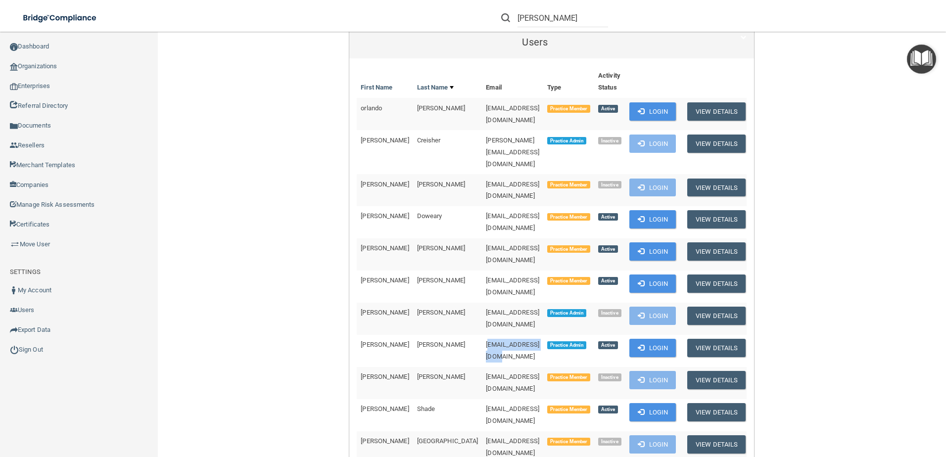
click at [482, 335] on td "vmatosdds@gmail.com" at bounding box center [512, 351] width 61 height 32
